Goal: Task Accomplishment & Management: Complete application form

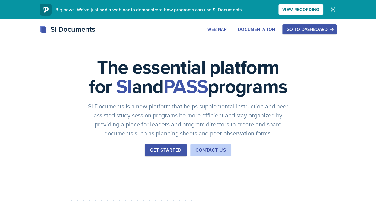
click at [323, 30] on div "Go to Dashboard" at bounding box center [309, 29] width 46 height 5
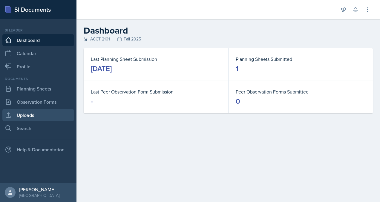
click at [38, 113] on link "Uploads" at bounding box center [38, 115] width 72 height 12
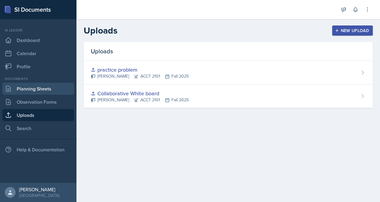
click at [38, 90] on link "Planning Sheets" at bounding box center [38, 89] width 72 height 12
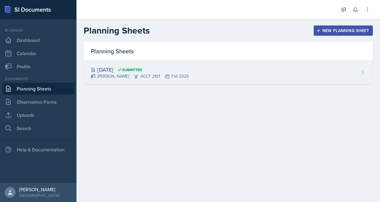
click at [165, 77] on icon at bounding box center [167, 76] width 5 height 5
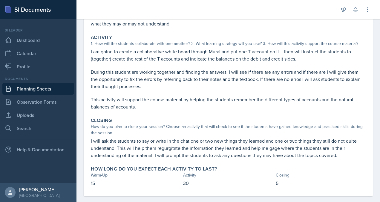
scroll to position [108, 0]
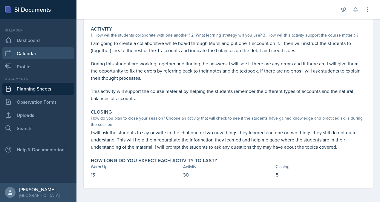
click at [37, 56] on link "Calendar" at bounding box center [38, 53] width 72 height 12
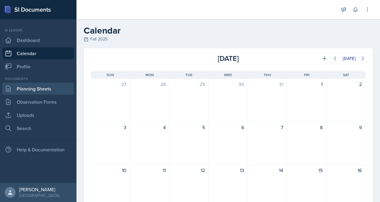
click at [44, 87] on link "Planning Sheets" at bounding box center [38, 89] width 72 height 12
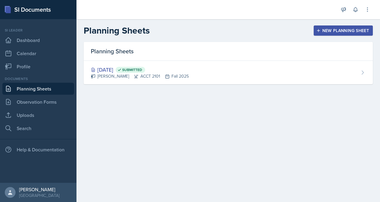
click at [340, 29] on div "New Planning Sheet" at bounding box center [343, 30] width 51 height 5
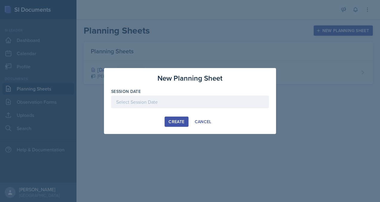
click at [170, 54] on div at bounding box center [190, 101] width 380 height 202
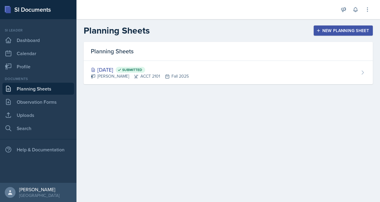
click at [323, 32] on div "New Planning Sheet" at bounding box center [343, 30] width 51 height 5
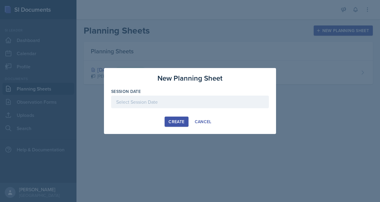
click at [156, 104] on div at bounding box center [190, 101] width 158 height 13
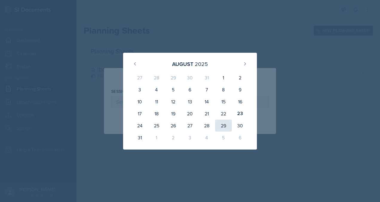
click at [223, 127] on div "29" at bounding box center [223, 125] width 17 height 12
type input "[DATE]"
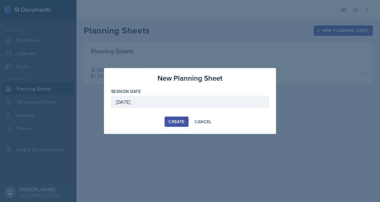
click at [175, 122] on div "Create" at bounding box center [177, 121] width 16 height 5
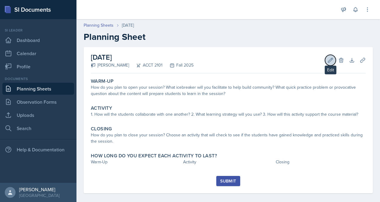
click at [329, 60] on icon at bounding box center [331, 60] width 6 height 6
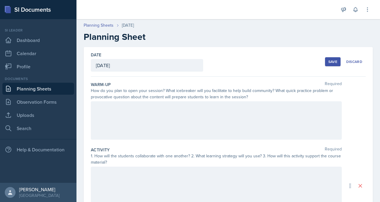
click at [168, 120] on div at bounding box center [216, 120] width 251 height 38
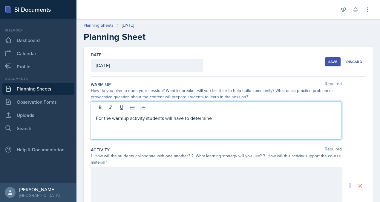
click at [227, 118] on p "For the warmup activity students will have to determine" at bounding box center [216, 117] width 241 height 7
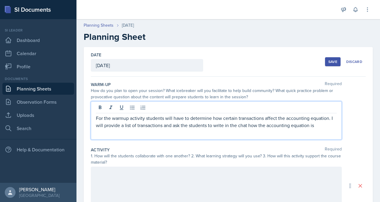
click at [316, 126] on p "For the warmup activity students will have to determine how certain transaction…" at bounding box center [216, 121] width 241 height 14
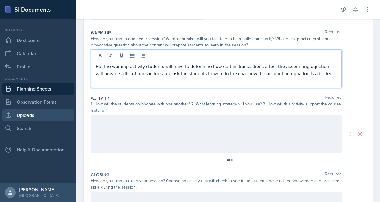
click at [40, 113] on link "Uploads" at bounding box center [38, 115] width 72 height 12
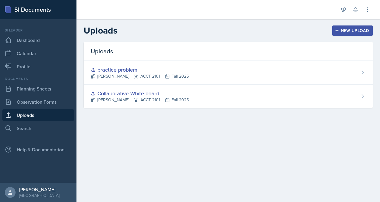
click at [349, 29] on div "New Upload" at bounding box center [352, 30] width 33 height 5
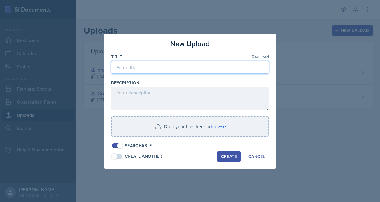
click at [148, 68] on input at bounding box center [190, 67] width 158 height 13
type input "Accounting equation"
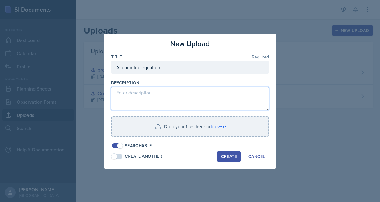
click at [202, 100] on textarea at bounding box center [190, 98] width 158 height 23
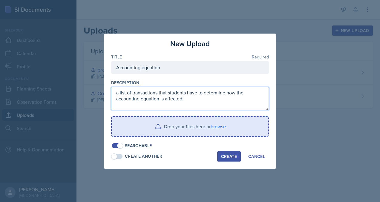
type textarea "a list of transactions that students have to determine how the accounting equat…"
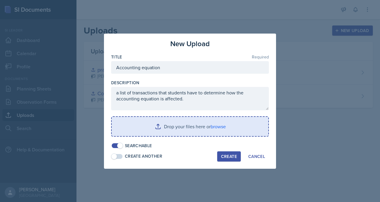
click at [194, 125] on input "file" at bounding box center [190, 126] width 157 height 19
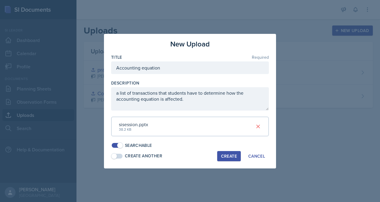
click at [227, 158] on div "Create" at bounding box center [229, 155] width 16 height 5
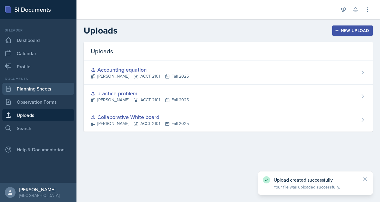
click at [39, 88] on link "Planning Sheets" at bounding box center [38, 89] width 72 height 12
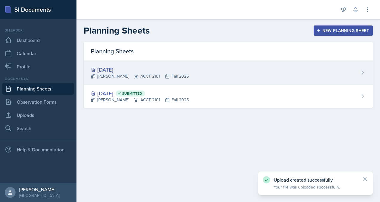
click at [139, 71] on div "[DATE]" at bounding box center [140, 69] width 98 height 8
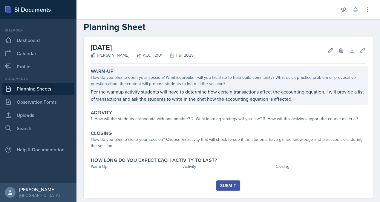
scroll to position [10, 0]
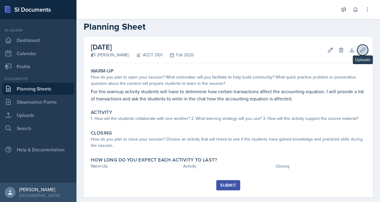
click at [361, 48] on icon at bounding box center [363, 50] width 4 height 4
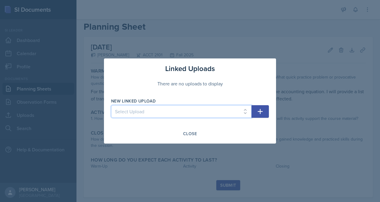
click at [238, 115] on select "Select Upload Collaborative White board practice problem Accounting equation" at bounding box center [181, 111] width 141 height 13
select select "ac70f9ed-f10e-4383-b5d3-5c09ff59c10e"
click at [111, 105] on select "Select Upload Collaborative White board practice problem Accounting equation" at bounding box center [181, 111] width 141 height 13
click at [261, 115] on button "button" at bounding box center [260, 111] width 17 height 13
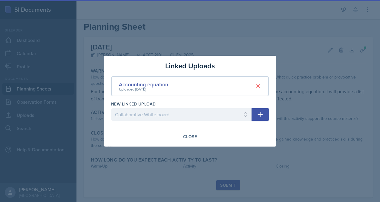
select select
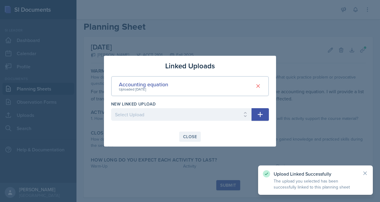
click at [187, 136] on div "Close" at bounding box center [190, 136] width 14 height 5
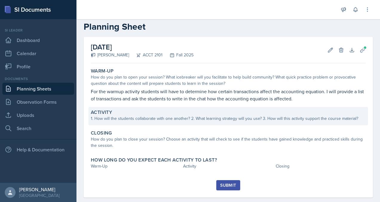
click at [158, 116] on div "1. How will the students collaborate with one another? 2. What learning strateg…" at bounding box center [228, 118] width 275 height 6
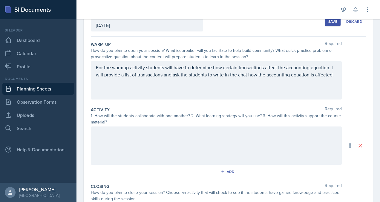
click at [159, 142] on div at bounding box center [216, 145] width 251 height 38
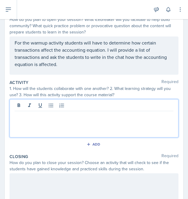
scroll to position [55, 0]
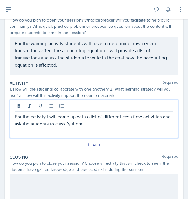
click at [102, 127] on div "For the activity I will come up with a list of different cash flow activities a…" at bounding box center [94, 119] width 169 height 38
click at [99, 127] on p "For the activity I will come up with a list of different cash flow activities a…" at bounding box center [94, 120] width 159 height 14
click at [116, 122] on p "For the activity I will come up with a list of different cash flow activities a…" at bounding box center [94, 120] width 159 height 14
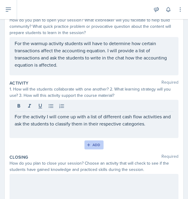
click at [92, 144] on div "Add" at bounding box center [94, 145] width 13 height 5
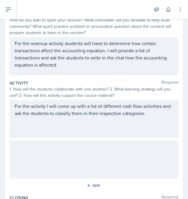
click at [80, 157] on div at bounding box center [94, 160] width 169 height 38
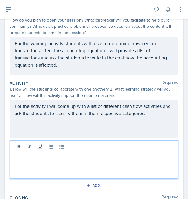
scroll to position [65, 0]
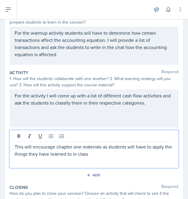
click at [78, 156] on p "This will encourage chapter one materials as students will have to apply the th…" at bounding box center [94, 150] width 159 height 14
click at [100, 155] on p "This will encourage chapter one materials as students will have to apply the th…" at bounding box center [94, 150] width 159 height 14
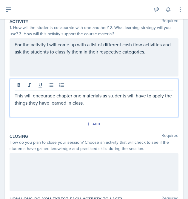
scroll to position [117, 0]
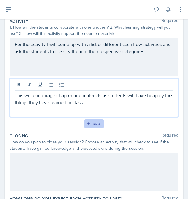
click at [87, 122] on icon "button" at bounding box center [89, 124] width 4 height 4
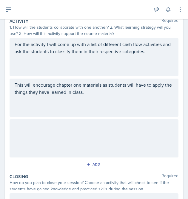
click at [84, 134] on div at bounding box center [94, 138] width 169 height 38
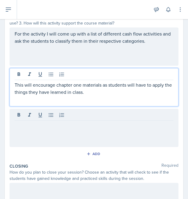
click at [120, 84] on p "This will encourage chapter one materials as students will have to apply the th…" at bounding box center [94, 88] width 159 height 14
click at [101, 121] on div at bounding box center [94, 128] width 169 height 38
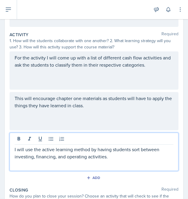
scroll to position [104, 0]
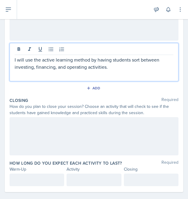
click at [91, 134] on div at bounding box center [94, 136] width 169 height 38
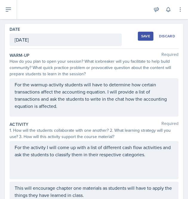
scroll to position [14, 0]
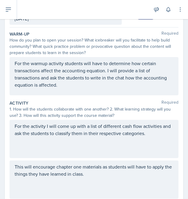
click at [84, 84] on p "For the warmup activity students will have to determine how certain transaction…" at bounding box center [94, 74] width 159 height 29
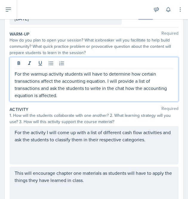
scroll to position [45, 0]
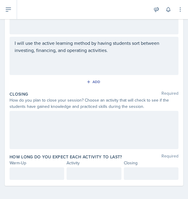
click at [32, 171] on p at bounding box center [37, 173] width 45 height 7
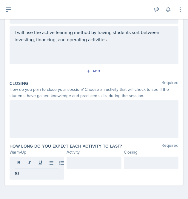
click at [68, 161] on div at bounding box center [94, 163] width 55 height 13
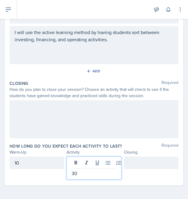
click at [134, 162] on div at bounding box center [151, 163] width 55 height 13
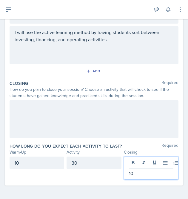
click at [99, 112] on div at bounding box center [94, 119] width 169 height 38
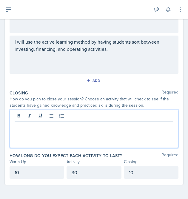
scroll to position [200, 0]
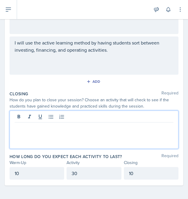
click at [144, 124] on p at bounding box center [94, 127] width 159 height 7
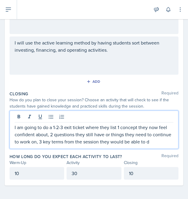
scroll to position [206, 0]
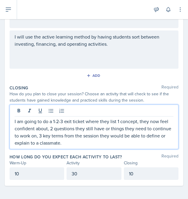
click at [95, 145] on p "I am going to do a 1-2-3 exit ticket where they list 1 concept, they now feel c…" at bounding box center [94, 132] width 159 height 29
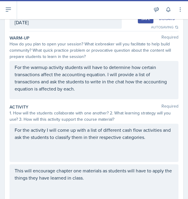
scroll to position [0, 0]
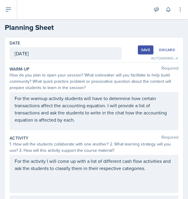
click at [147, 51] on button "Save" at bounding box center [146, 49] width 16 height 9
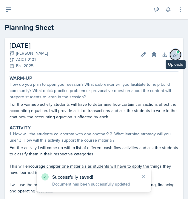
click at [173, 54] on icon at bounding box center [176, 55] width 6 height 6
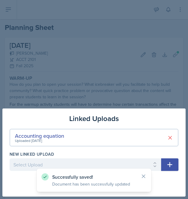
click at [78, 88] on div at bounding box center [94, 99] width 188 height 199
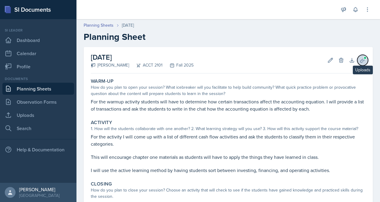
click at [360, 63] on icon at bounding box center [363, 60] width 6 height 6
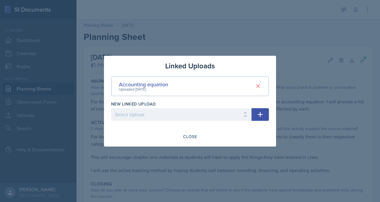
click at [263, 42] on div at bounding box center [190, 101] width 380 height 202
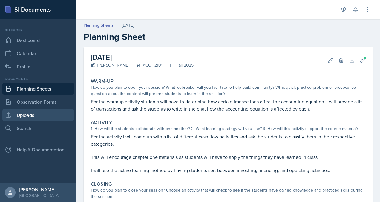
click at [25, 113] on link "Uploads" at bounding box center [38, 115] width 72 height 12
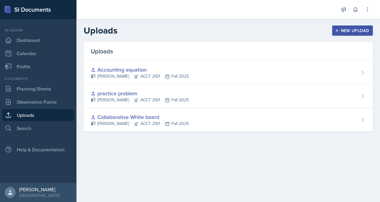
click at [345, 29] on div "New Upload" at bounding box center [352, 30] width 33 height 5
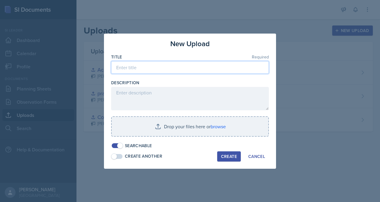
click at [139, 65] on input at bounding box center [190, 67] width 158 height 13
type input "Cashflow Transactions"
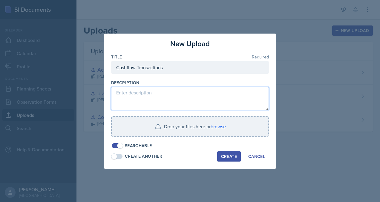
click at [162, 99] on textarea at bounding box center [190, 98] width 158 height 23
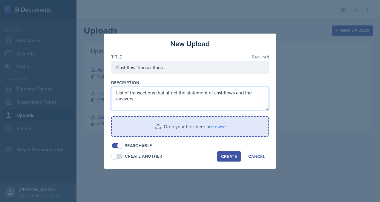
type textarea "List of transactions that affect the statement of cashflows and the answers."
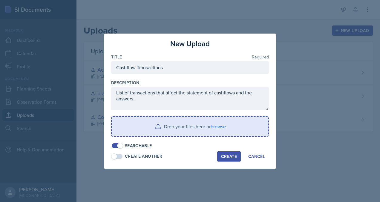
click at [199, 127] on input "file" at bounding box center [190, 126] width 157 height 19
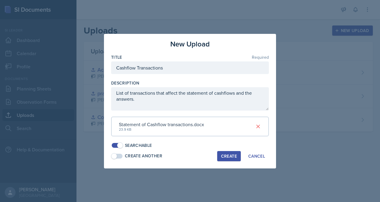
click at [224, 156] on div "Create" at bounding box center [229, 155] width 16 height 5
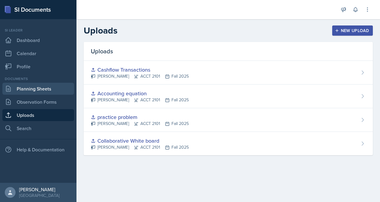
click at [41, 93] on link "Planning Sheets" at bounding box center [38, 89] width 72 height 12
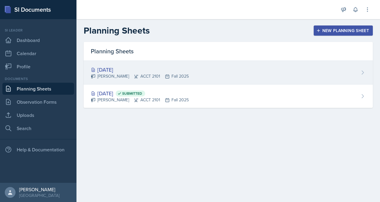
click at [129, 70] on div "[DATE]" at bounding box center [140, 69] width 98 height 8
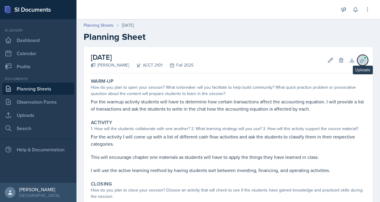
click at [360, 62] on icon at bounding box center [363, 60] width 6 height 6
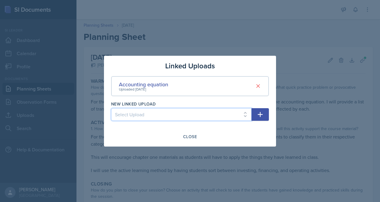
click at [232, 115] on select "Select Upload Collaborative White board practice problem Cashflow Transactions" at bounding box center [181, 114] width 141 height 13
select select "62ad4775-25db-41ab-b8c7-392f7315674d"
click at [111, 108] on select "Select Upload Collaborative White board practice problem Cashflow Transactions" at bounding box center [181, 114] width 141 height 13
click at [261, 115] on icon "button" at bounding box center [260, 114] width 7 height 7
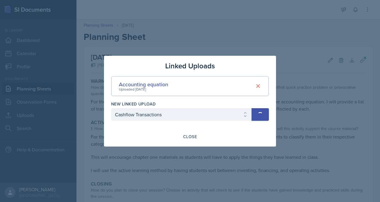
select select
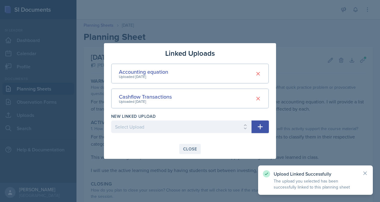
click at [188, 150] on div "Close" at bounding box center [190, 148] width 14 height 5
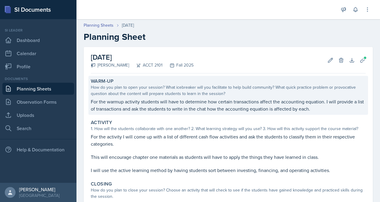
scroll to position [89, 0]
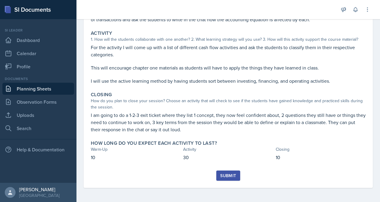
click at [228, 175] on div "Submit" at bounding box center [228, 175] width 16 height 5
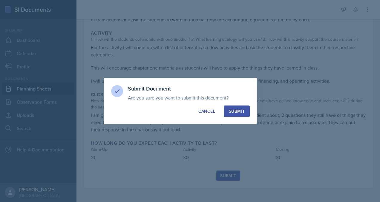
click at [231, 112] on div "Submit" at bounding box center [237, 111] width 16 height 6
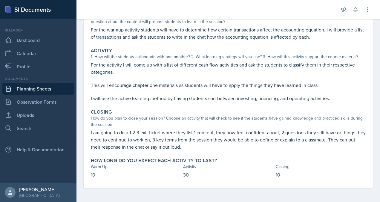
scroll to position [0, 0]
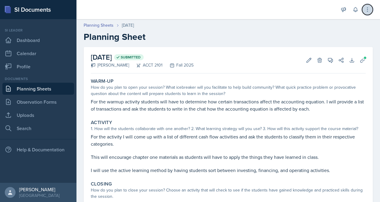
click at [371, 10] on icon at bounding box center [368, 10] width 6 height 6
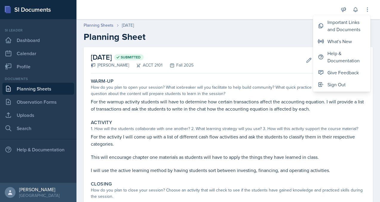
click at [269, 37] on h2 "Planning Sheet" at bounding box center [229, 36] width 290 height 11
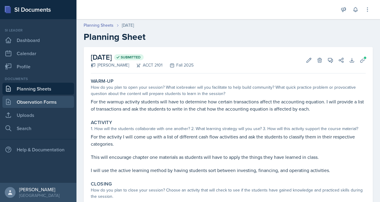
click at [54, 102] on link "Observation Forms" at bounding box center [38, 102] width 72 height 12
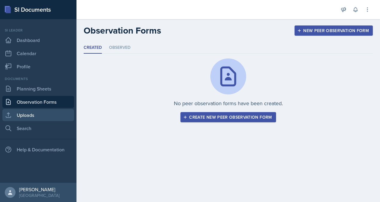
click at [39, 114] on link "Uploads" at bounding box center [38, 115] width 72 height 12
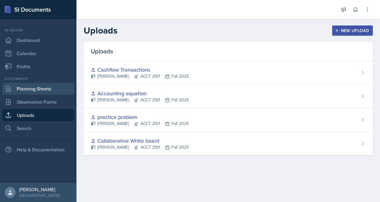
click at [36, 91] on link "Planning Sheets" at bounding box center [38, 89] width 72 height 12
